Goal: Obtain resource: Download file/media

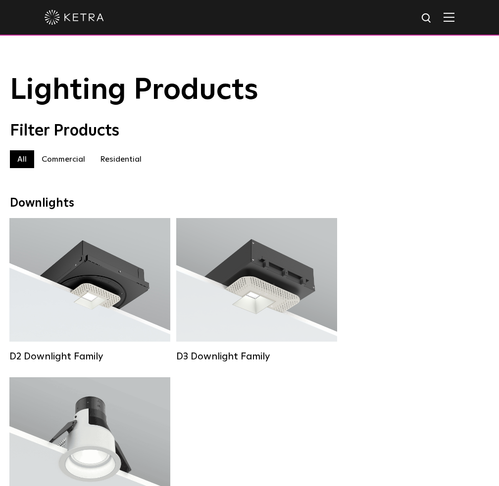
click at [69, 164] on label "Commercial" at bounding box center [63, 159] width 58 height 18
click at [97, 164] on label "Residential" at bounding box center [121, 159] width 56 height 18
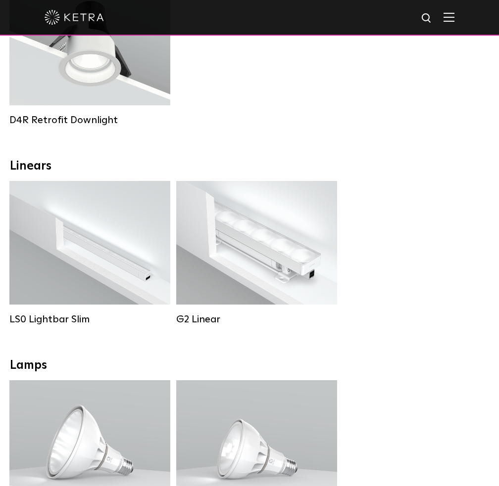
scroll to position [544, 0]
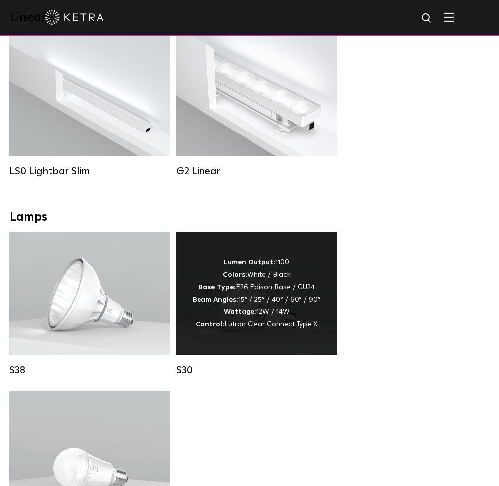
click at [285, 289] on div "Lumen Output: 1100 Colors: White / Black Base Type: E26 Edison Base / GU24 Beam…" at bounding box center [256, 293] width 128 height 75
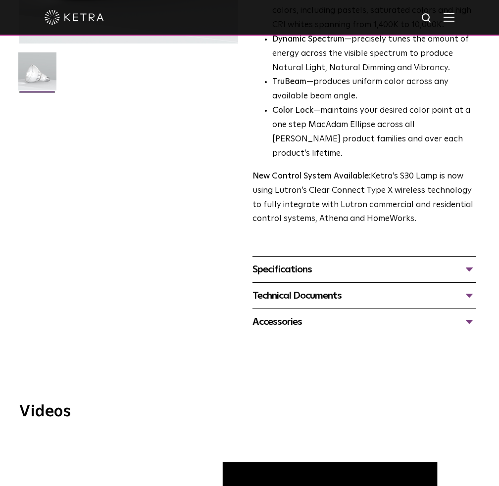
scroll to position [396, 0]
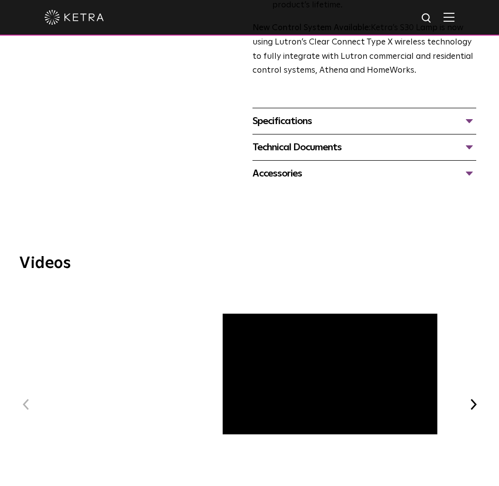
click at [364, 113] on div "Specifications" at bounding box center [364, 121] width 224 height 16
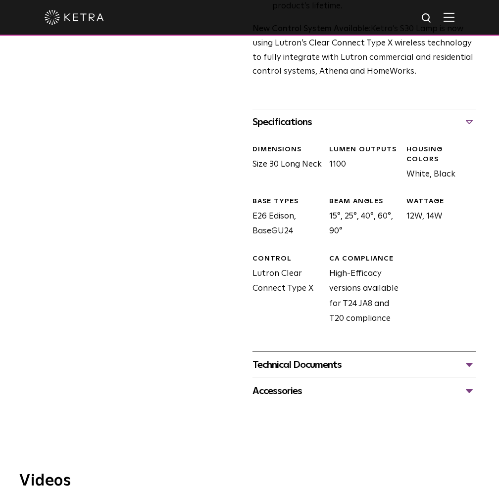
scroll to position [394, 0]
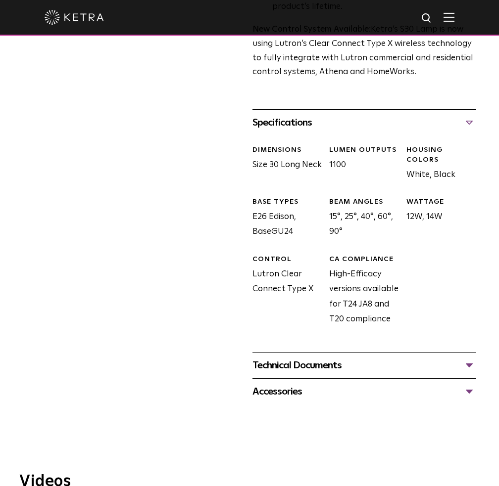
click at [350, 358] on div "Technical Documents" at bounding box center [364, 366] width 224 height 16
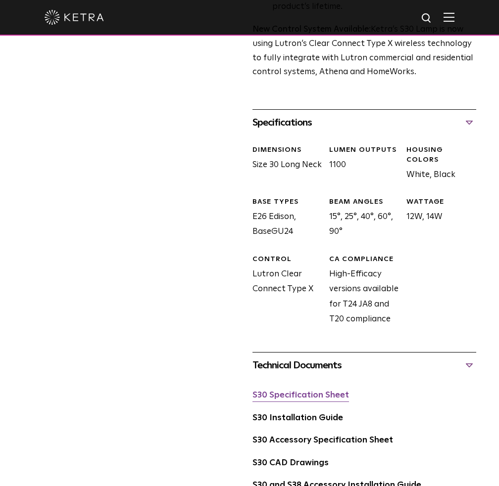
click at [326, 391] on link "S30 Specification Sheet" at bounding box center [300, 395] width 96 height 8
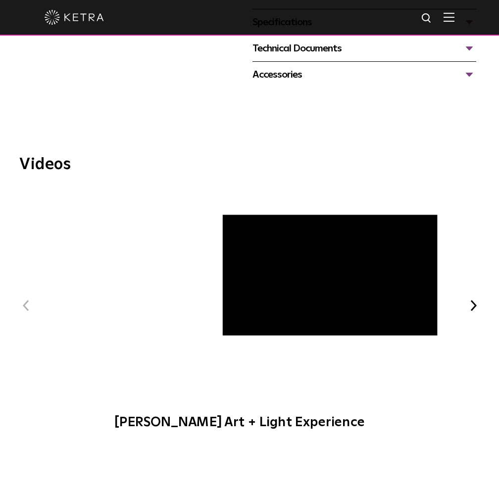
scroll to position [297, 0]
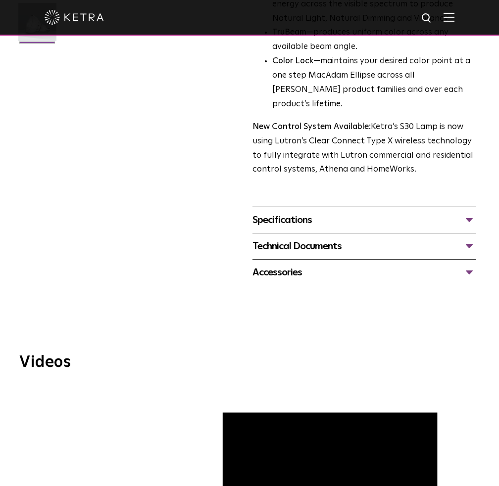
click at [309, 212] on div "Specifications" at bounding box center [364, 220] width 224 height 16
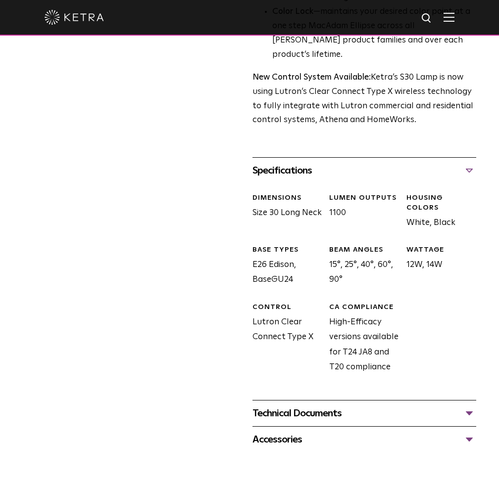
scroll to position [445, 0]
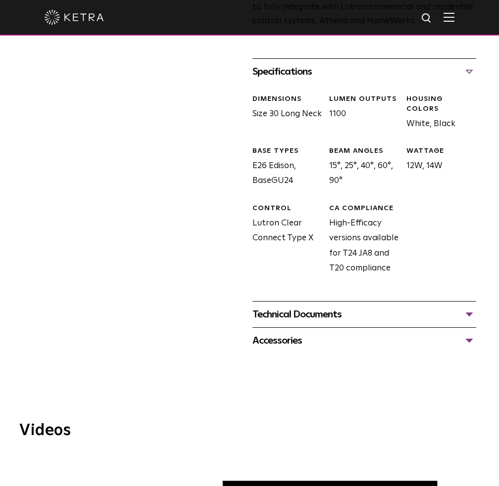
click at [306, 307] on div "Technical Documents" at bounding box center [364, 315] width 224 height 16
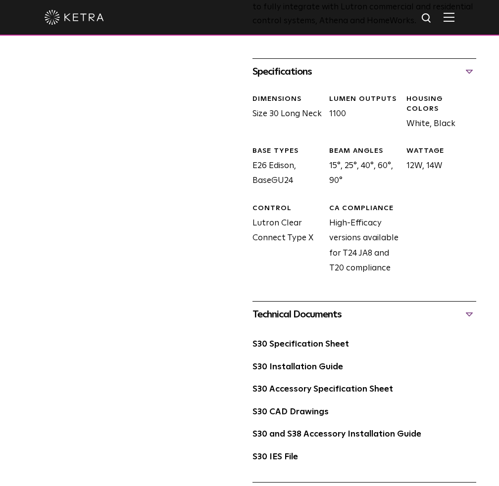
scroll to position [643, 0]
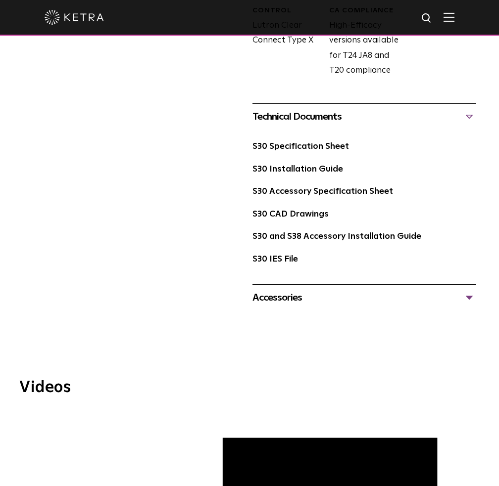
click at [272, 290] on div "Accessories" at bounding box center [364, 298] width 224 height 16
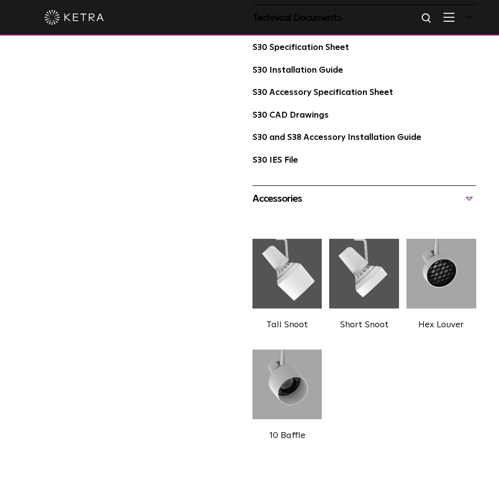
scroll to position [693, 0]
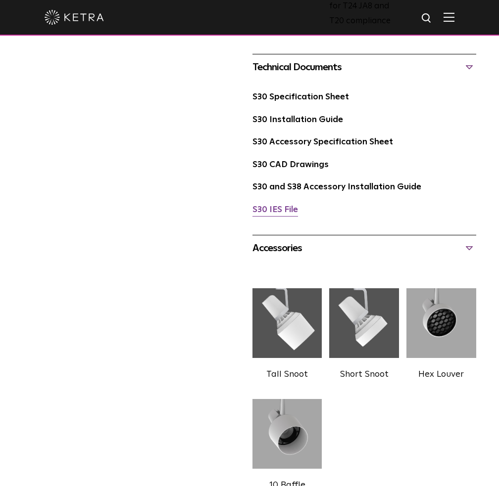
click at [282, 206] on link "S30 IES File" at bounding box center [275, 210] width 46 height 8
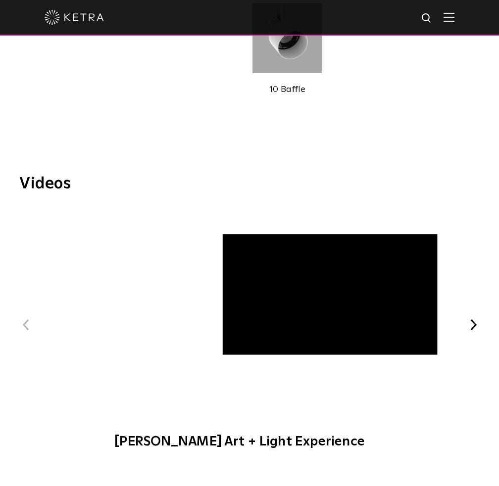
scroll to position [792, 0]
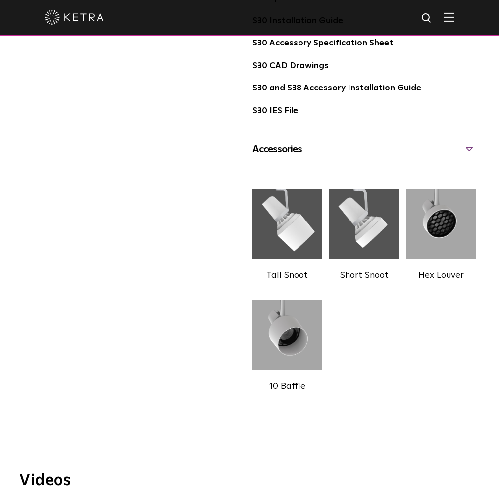
click at [299, 310] on img at bounding box center [287, 335] width 70 height 84
click at [294, 382] on label "10 Baffle" at bounding box center [287, 386] width 36 height 9
click at [293, 382] on label "10 Baffle" at bounding box center [287, 386] width 36 height 9
click at [289, 332] on img at bounding box center [287, 335] width 70 height 84
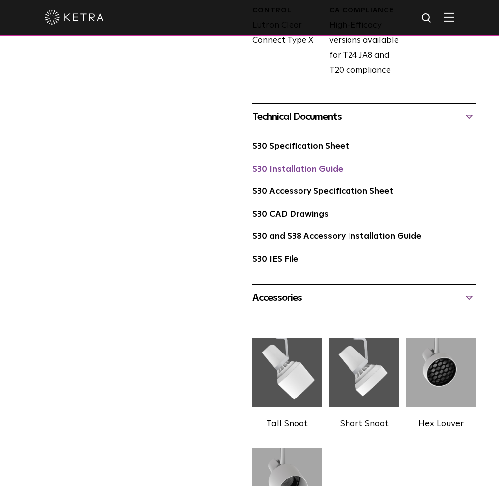
click at [301, 165] on link "S30 Installation Guide" at bounding box center [297, 169] width 91 height 8
click at [288, 187] on link "S30 Accessory Specification Sheet" at bounding box center [322, 191] width 140 height 8
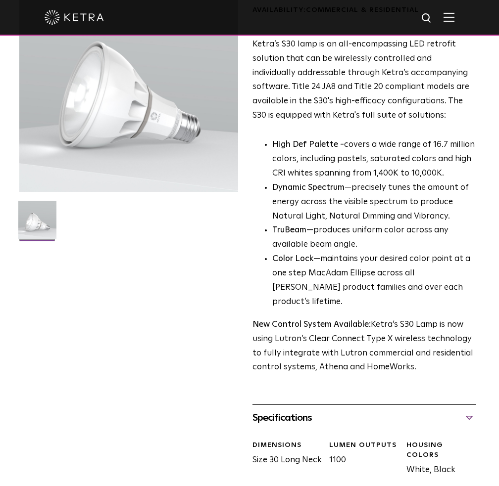
scroll to position [0, 0]
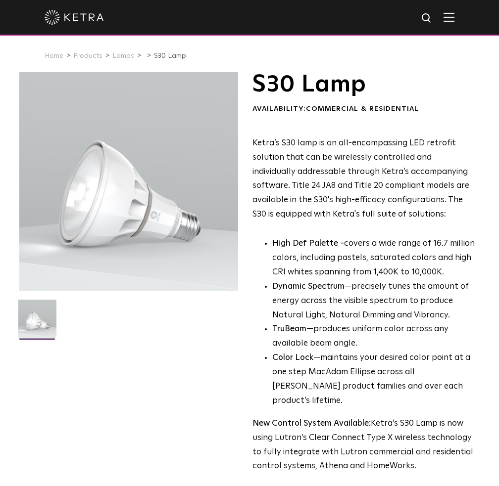
drag, startPoint x: 50, startPoint y: 123, endPoint x: 205, endPoint y: 207, distance: 176.6
click at [204, 206] on div at bounding box center [128, 181] width 219 height 219
